Goal: Task Accomplishment & Management: Manage account settings

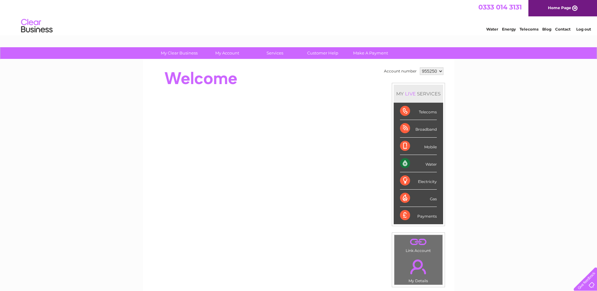
click at [576, 27] on link "Log out" at bounding box center [583, 29] width 15 height 5
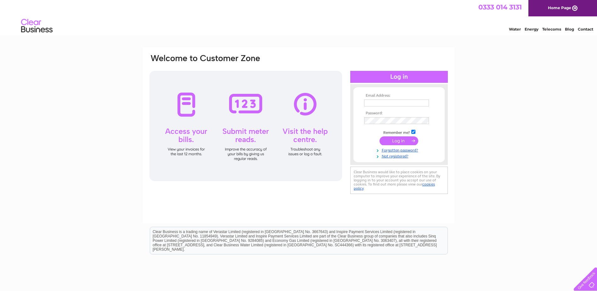
type input "[EMAIL_ADDRESS][DOMAIN_NAME]"
click at [396, 140] on input "submit" at bounding box center [398, 140] width 39 height 9
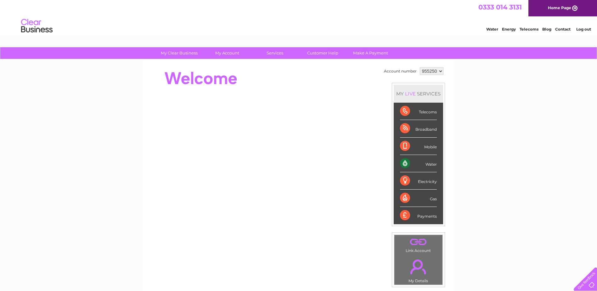
click at [582, 30] on link "Log out" at bounding box center [583, 29] width 15 height 5
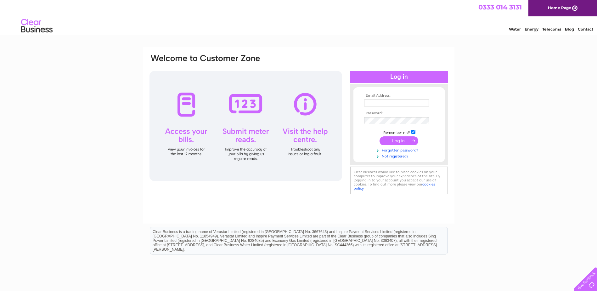
type input "[EMAIL_ADDRESS][DOMAIN_NAME]"
click at [413, 142] on input "submit" at bounding box center [398, 140] width 39 height 9
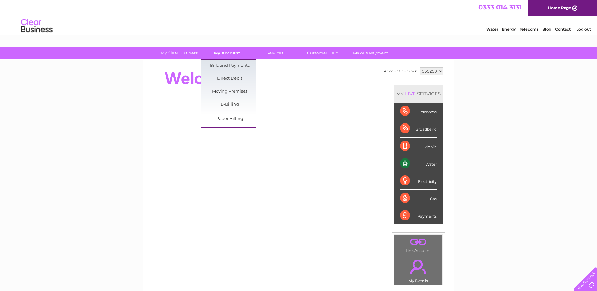
click at [220, 51] on link "My Account" at bounding box center [227, 53] width 52 height 12
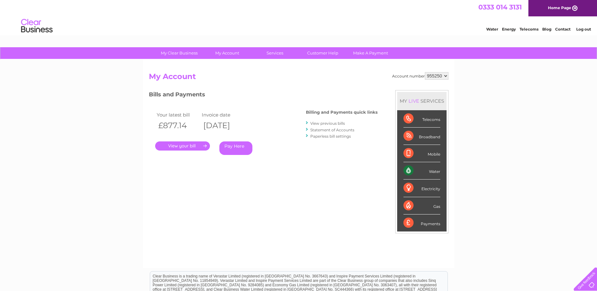
click at [203, 146] on link "." at bounding box center [182, 145] width 55 height 9
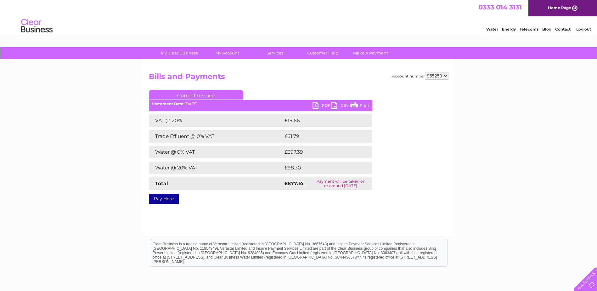
click at [321, 105] on link "PDF" at bounding box center [321, 106] width 19 height 9
